Goal: Find specific page/section

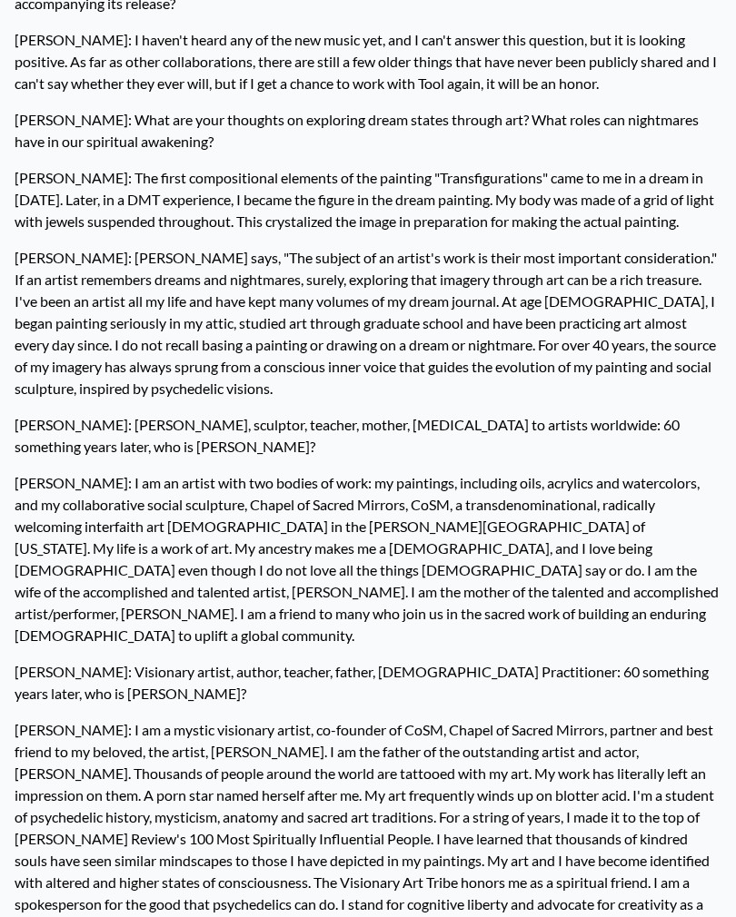
scroll to position [3679, 0]
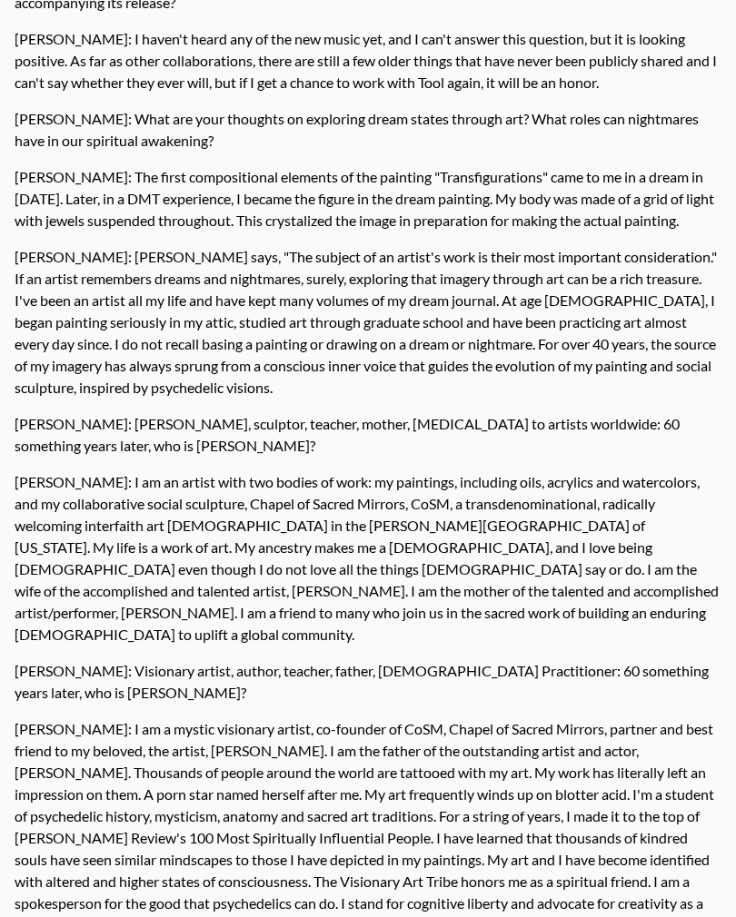
click at [221, 407] on p "[PERSON_NAME]: [PERSON_NAME], sculptor, teacher, mother, [MEDICAL_DATA] to arti…" at bounding box center [368, 436] width 707 height 58
click at [182, 242] on p "[PERSON_NAME]: [PERSON_NAME] says, "The subject of an artist's work is their mo…" at bounding box center [368, 323] width 707 height 167
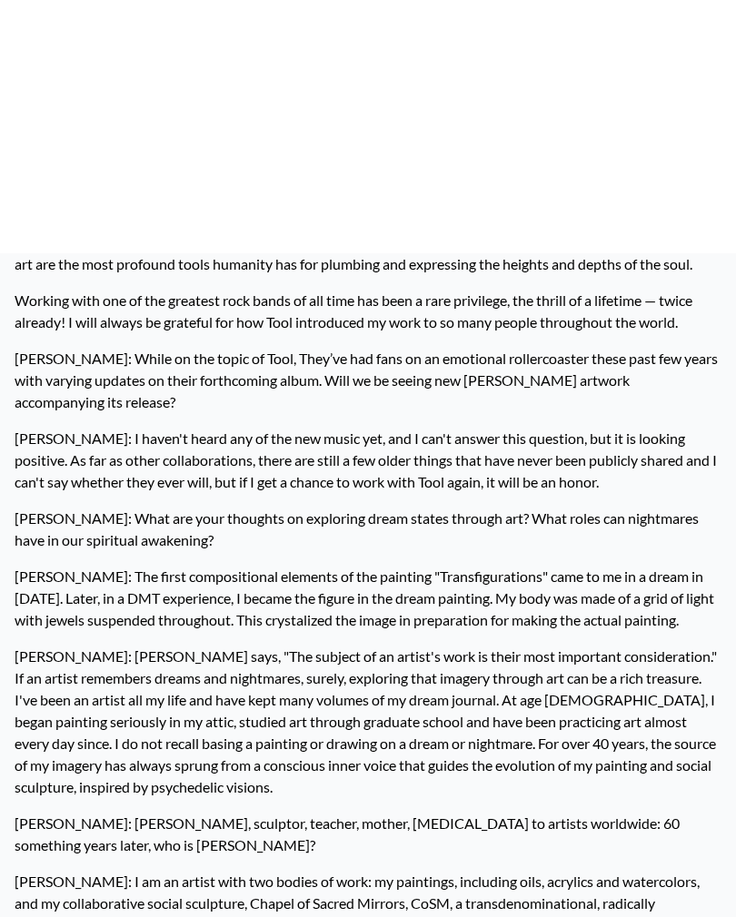
scroll to position [3096, 0]
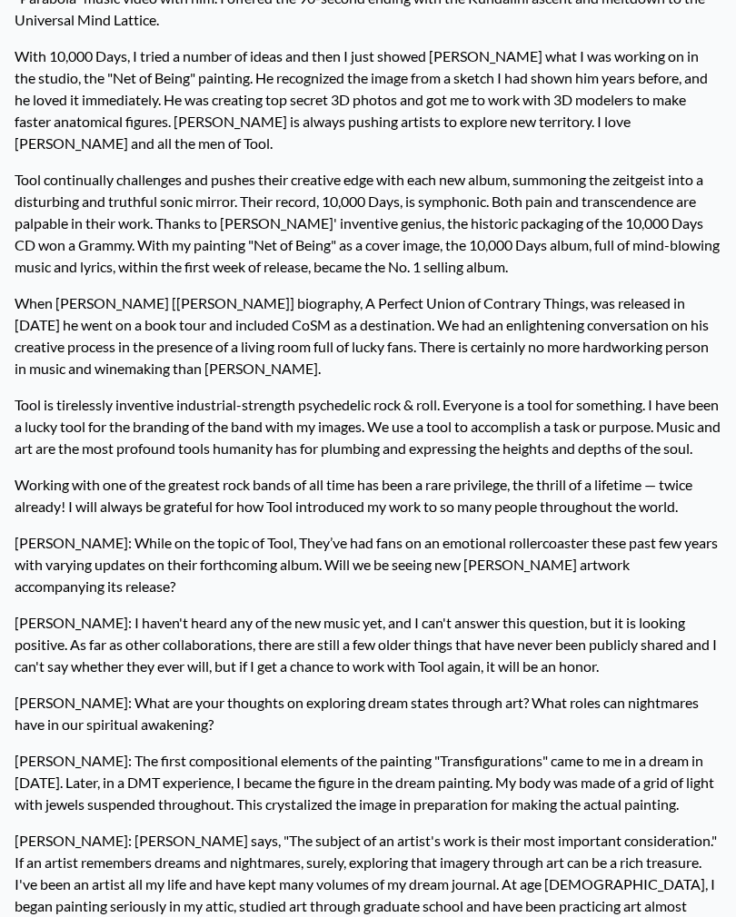
click at [195, 467] on p "Working with one of the greatest rock bands of all time has been a rare privile…" at bounding box center [368, 496] width 707 height 58
click at [117, 285] on p "When [PERSON_NAME] [[PERSON_NAME]] biography, A Perfect Union of Contrary Thing…" at bounding box center [368, 336] width 707 height 102
click at [108, 285] on p "When [PERSON_NAME] [[PERSON_NAME]] biography, A Perfect Union of Contrary Thing…" at bounding box center [368, 336] width 707 height 102
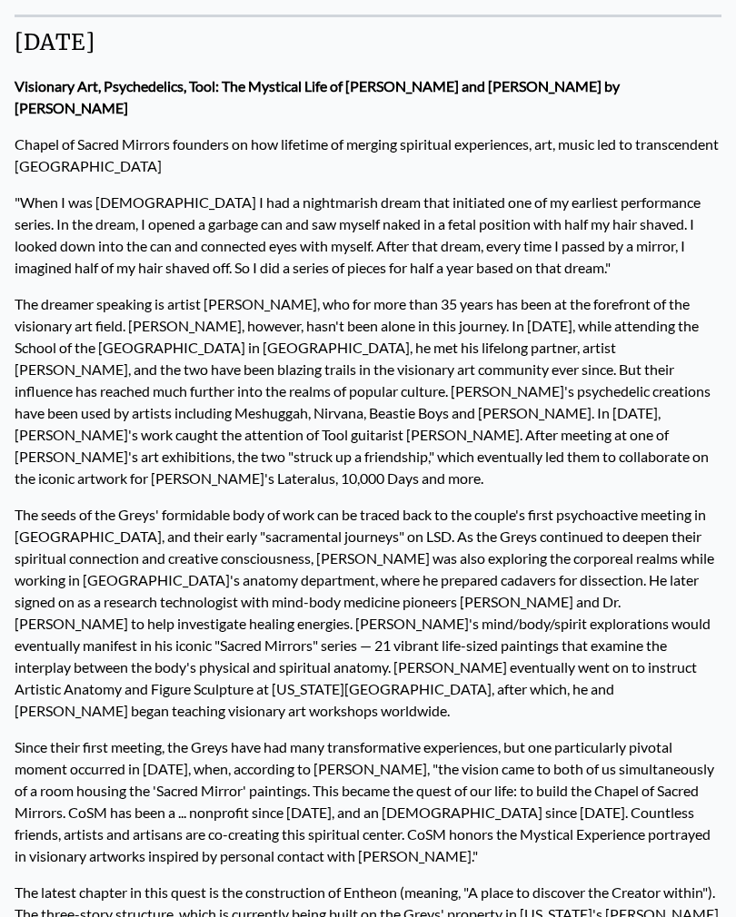
scroll to position [0, 0]
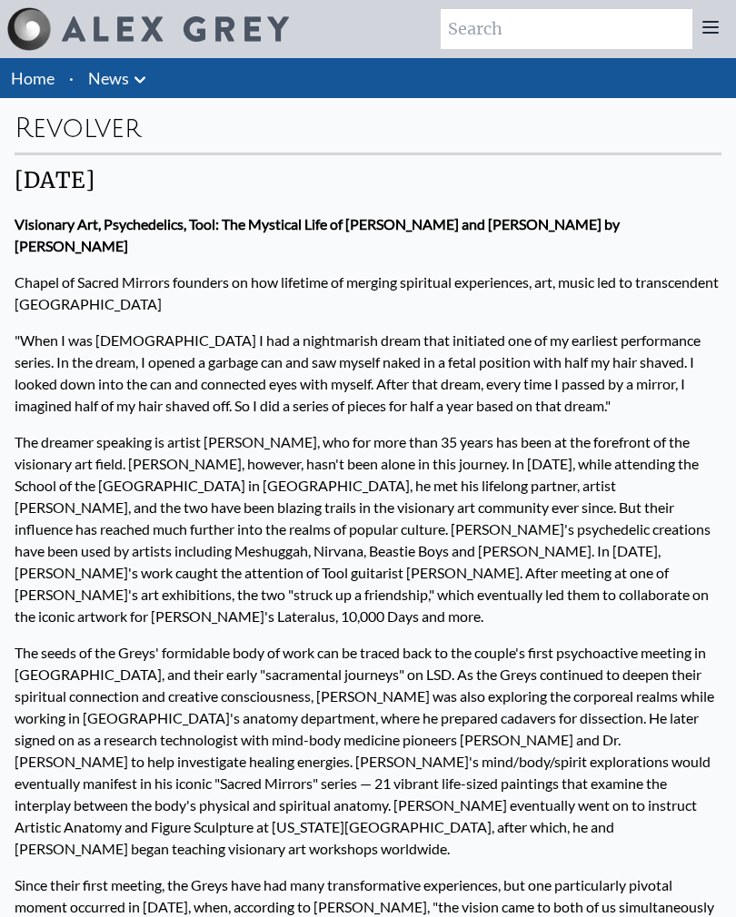
click at [555, 34] on input "search" at bounding box center [566, 29] width 252 height 40
type input "Pornhub"
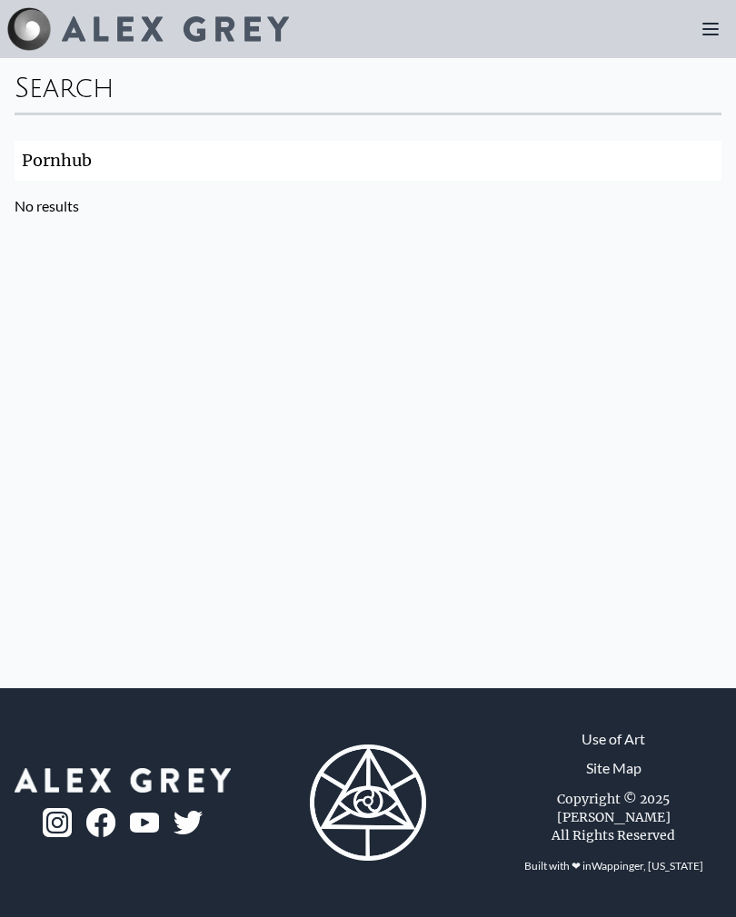
click at [107, 158] on input "Pornhub" at bounding box center [368, 161] width 707 height 40
click at [62, 151] on input "Pornhub" at bounding box center [368, 161] width 707 height 40
click at [67, 155] on input "Pornhub" at bounding box center [368, 161] width 707 height 40
type input "Porn"
click at [41, 33] on img at bounding box center [29, 29] width 44 height 44
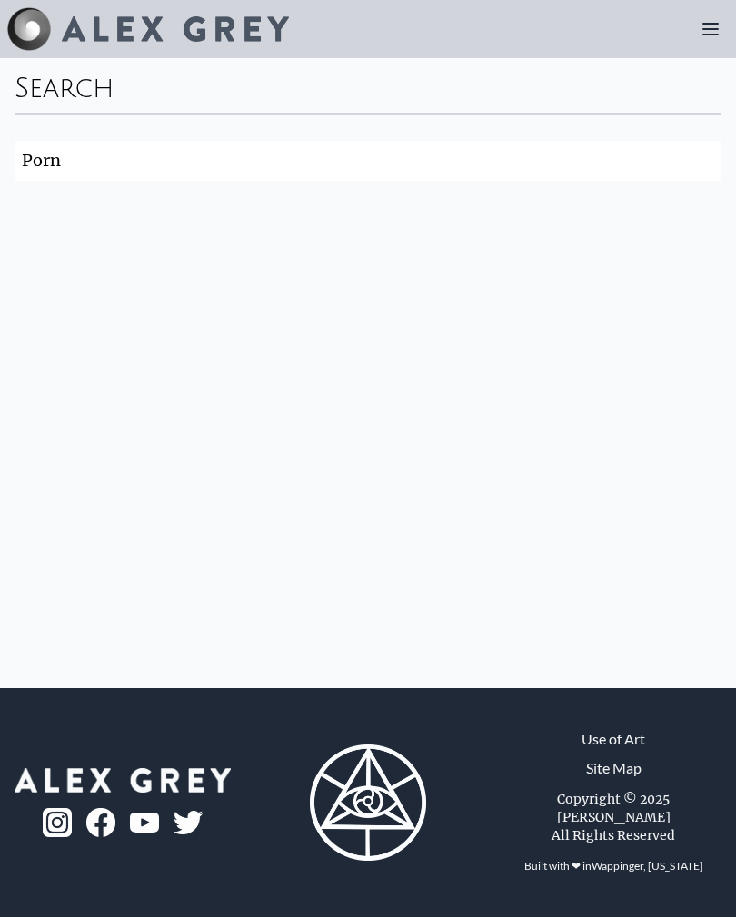
type input "Pornhub"
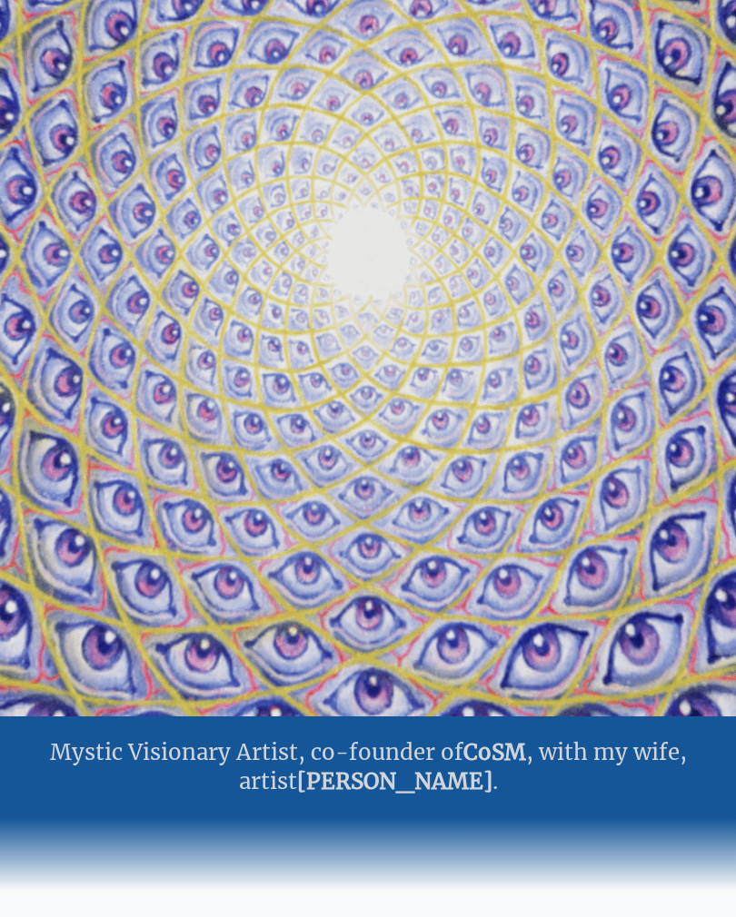
scroll to position [173, 0]
